Goal: Use online tool/utility

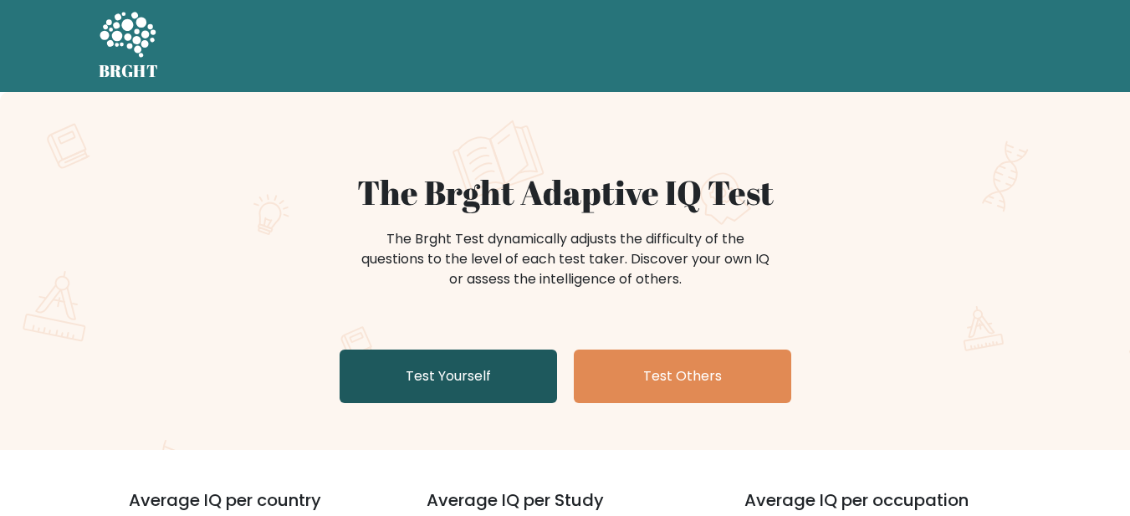
click at [413, 390] on link "Test Yourself" at bounding box center [447, 376] width 217 height 54
click at [444, 365] on link "Test Yourself" at bounding box center [447, 376] width 217 height 54
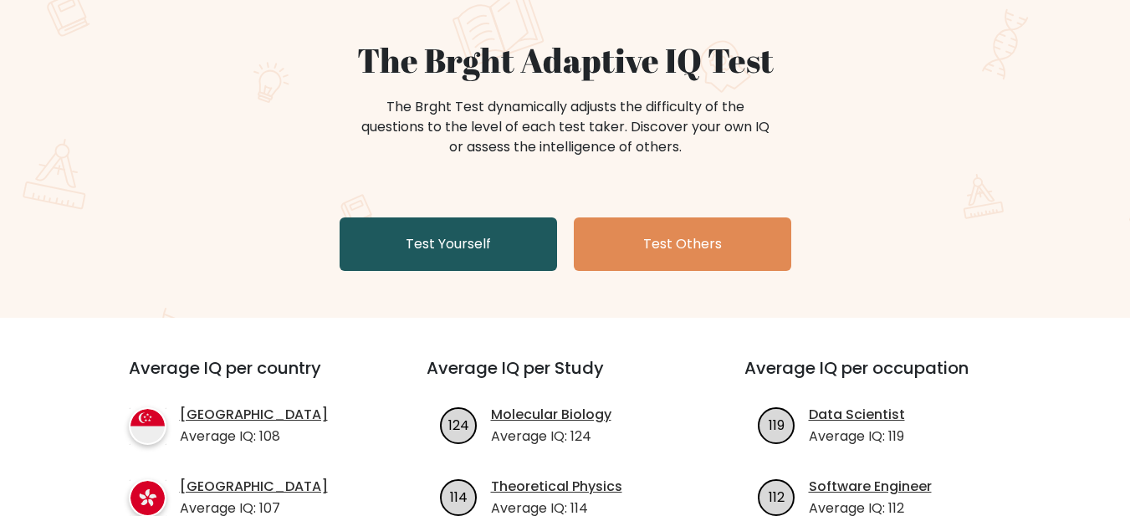
scroll to position [334, 0]
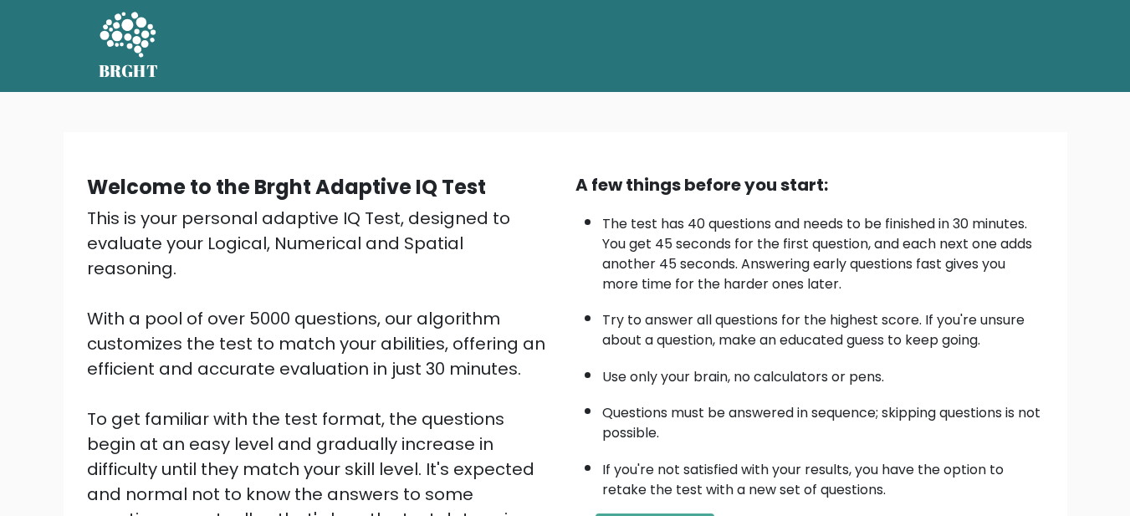
scroll to position [250, 0]
